Goal: Information Seeking & Learning: Learn about a topic

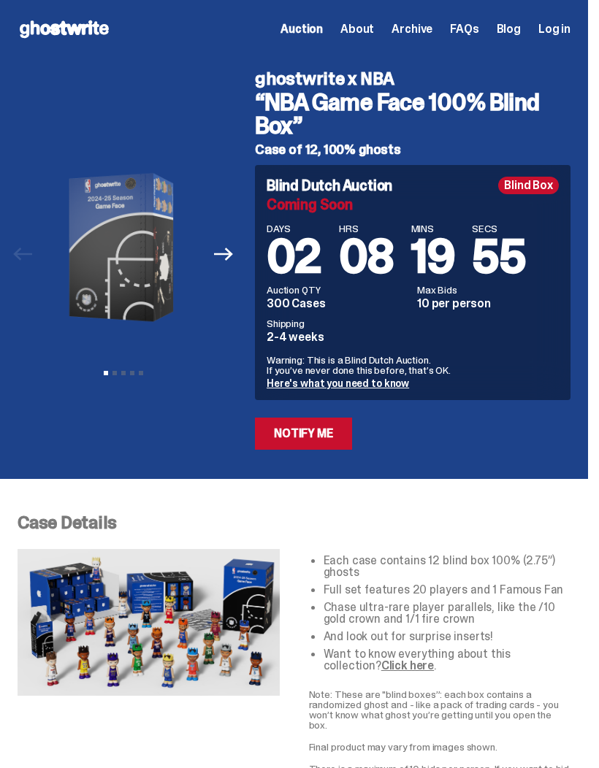
click at [432, 31] on span "Archive" at bounding box center [411, 29] width 41 height 12
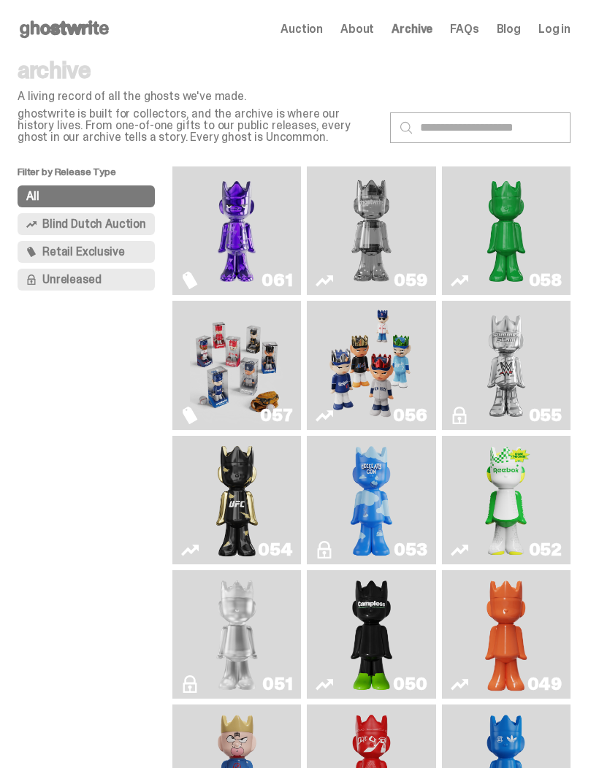
click at [102, 255] on span "Retail Exclusive" at bounding box center [83, 252] width 82 height 12
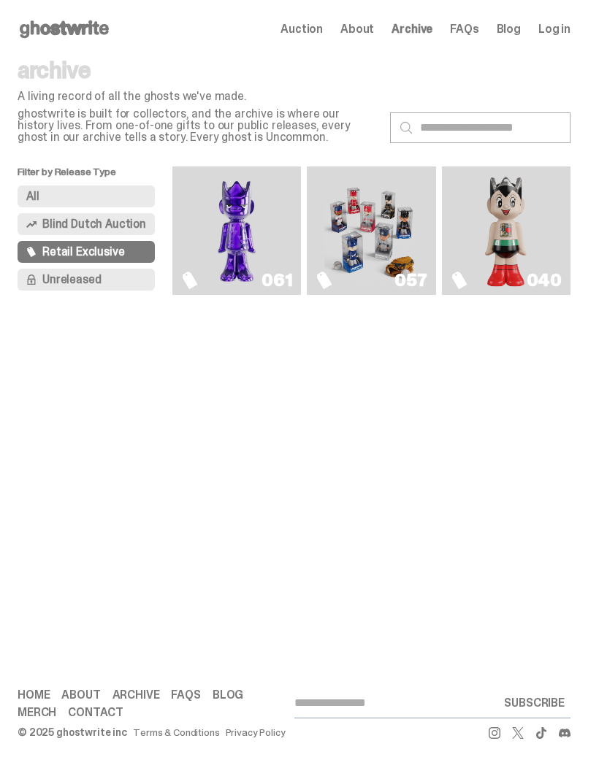
click at [91, 278] on span "Unreleased" at bounding box center [71, 280] width 58 height 12
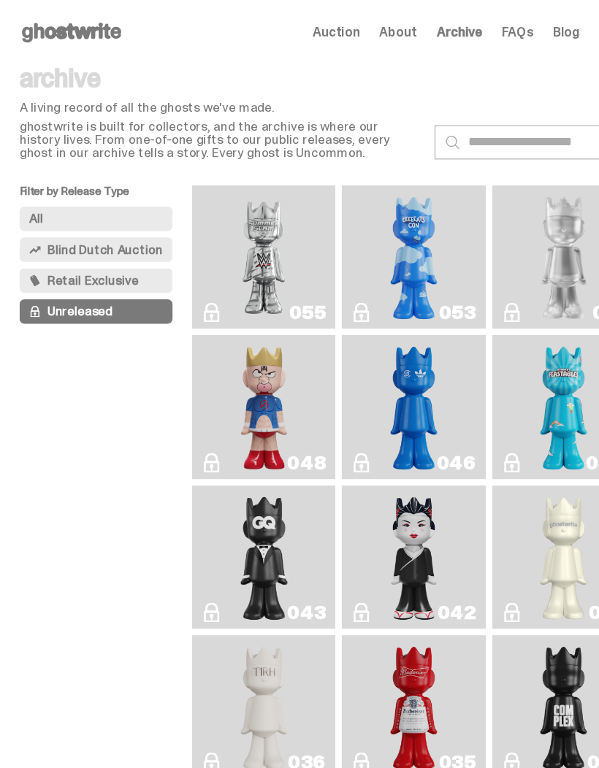
click at [69, 192] on button "All" at bounding box center [86, 196] width 137 height 22
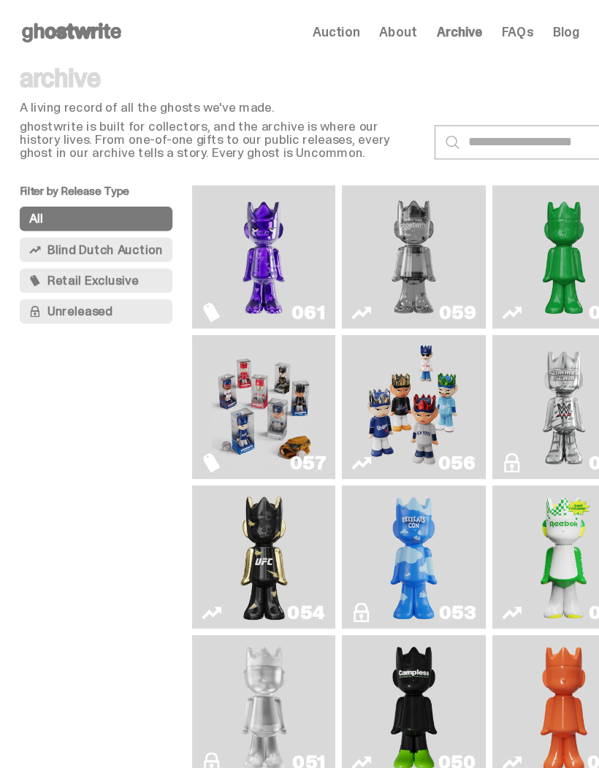
click at [96, 229] on span "Blind Dutch Auction" at bounding box center [94, 224] width 104 height 12
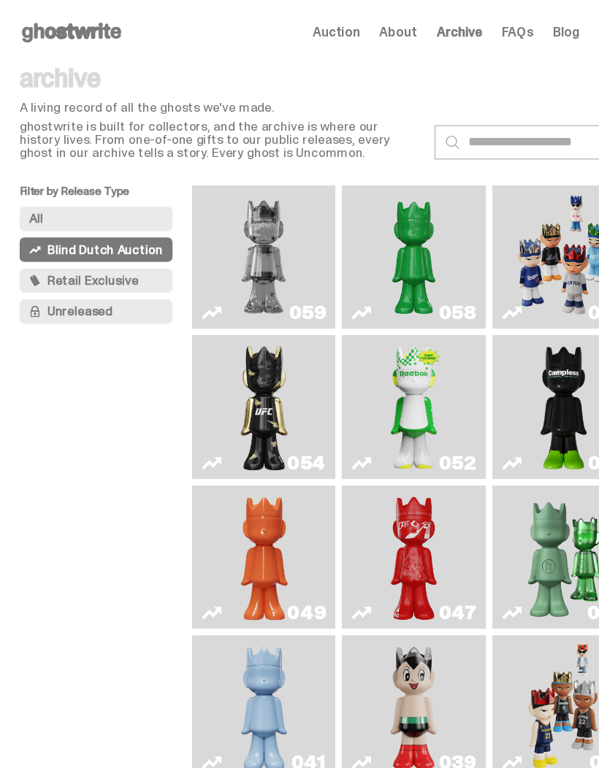
click at [94, 226] on span "Blind Dutch Auction" at bounding box center [94, 224] width 104 height 12
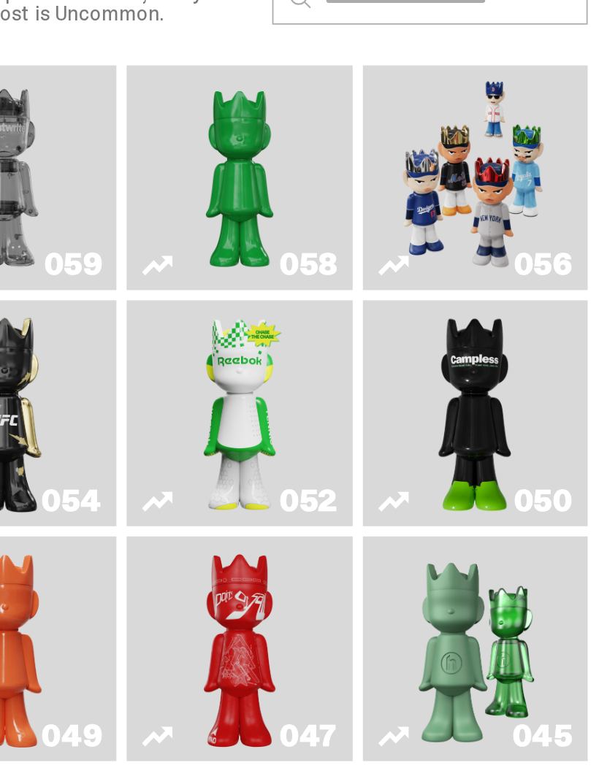
click at [459, 172] on img "Game Face (2025)" at bounding box center [505, 230] width 93 height 117
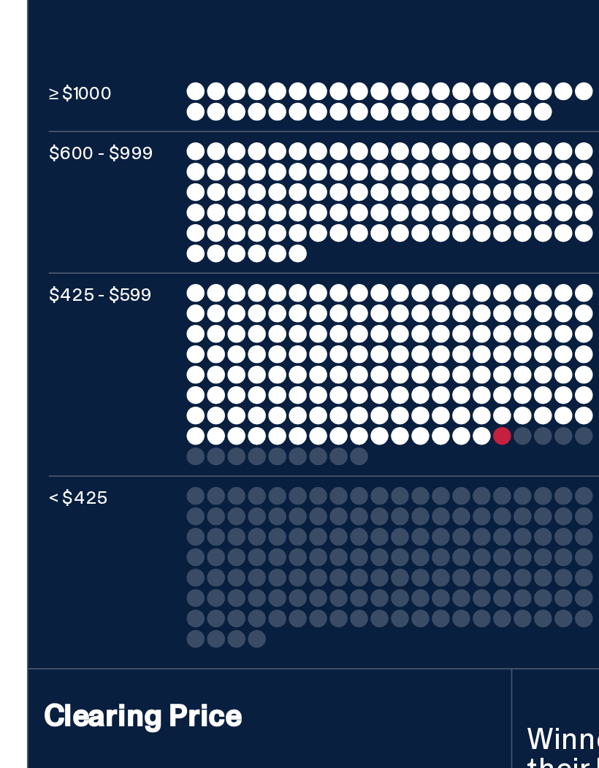
scroll to position [411, 0]
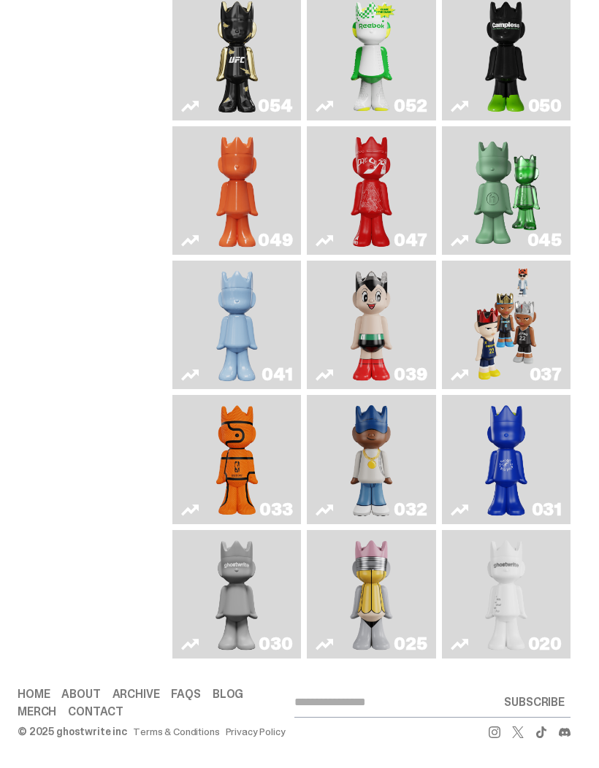
scroll to position [340, 0]
click at [262, 518] on img "Game Ball" at bounding box center [237, 460] width 50 height 117
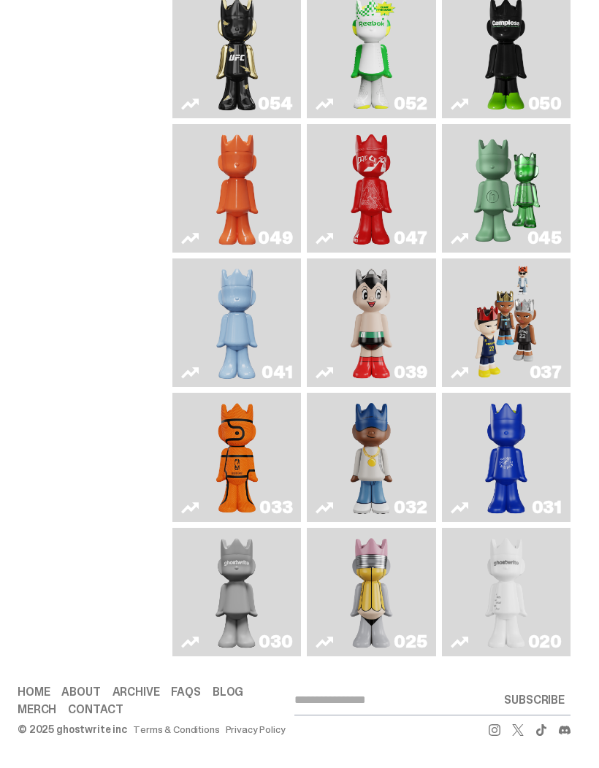
scroll to position [352, 0]
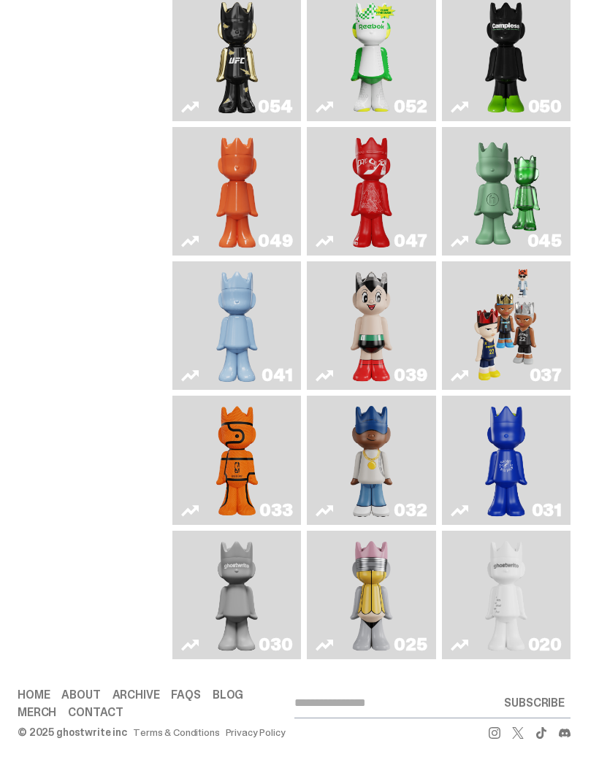
click at [562, 515] on link "031" at bounding box center [506, 460] width 111 height 117
